Goal: Task Accomplishment & Management: Manage account settings

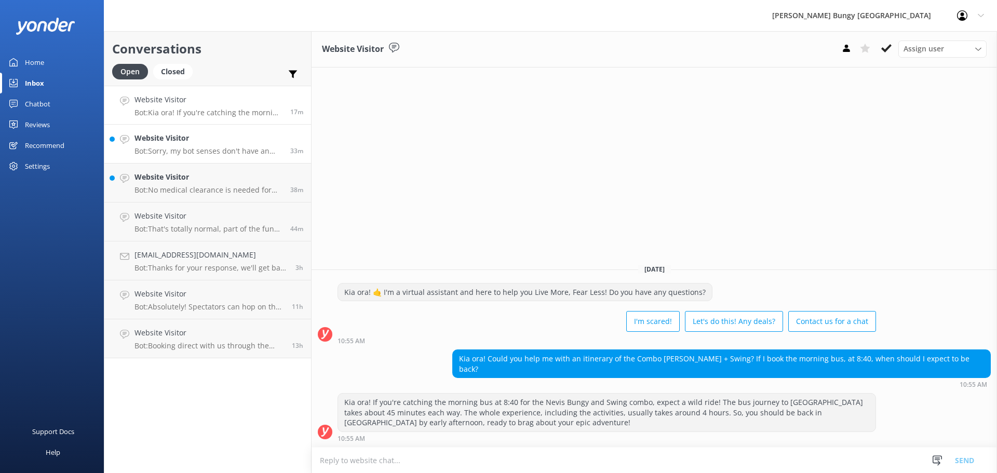
click at [193, 148] on p "Bot: Sorry, my bot senses don't have an answer for that, please try and rephras…" at bounding box center [208, 150] width 148 height 9
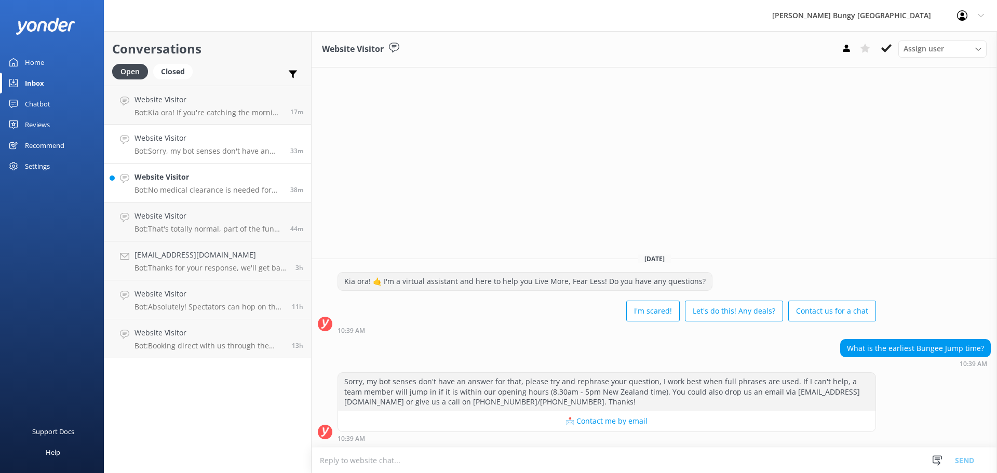
click at [196, 180] on h4 "Website Visitor" at bounding box center [208, 176] width 148 height 11
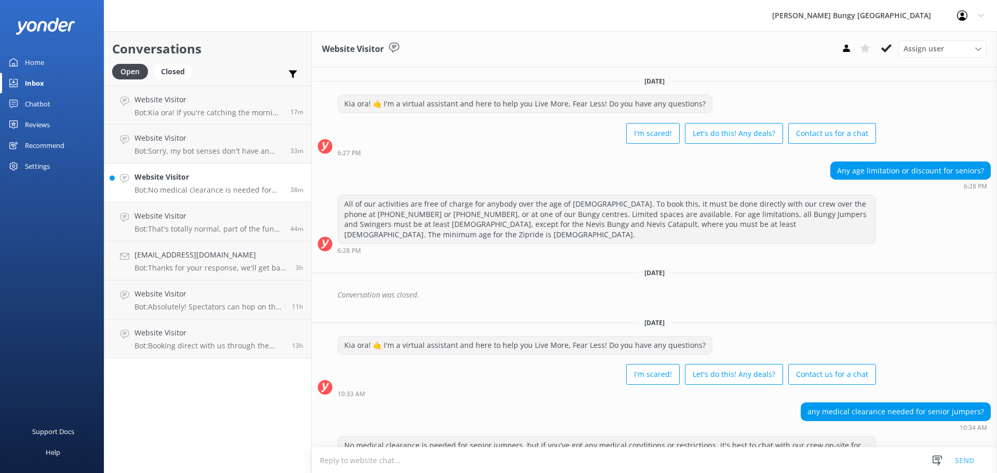
scroll to position [33, 0]
